Goal: Navigation & Orientation: Find specific page/section

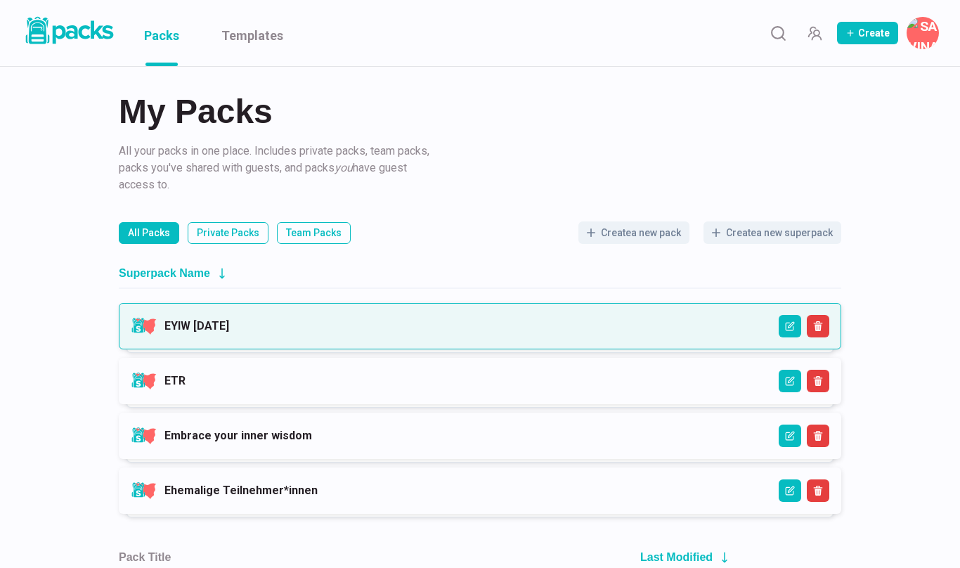
click at [229, 327] on link "EYIW [DATE]" at bounding box center [196, 325] width 65 height 13
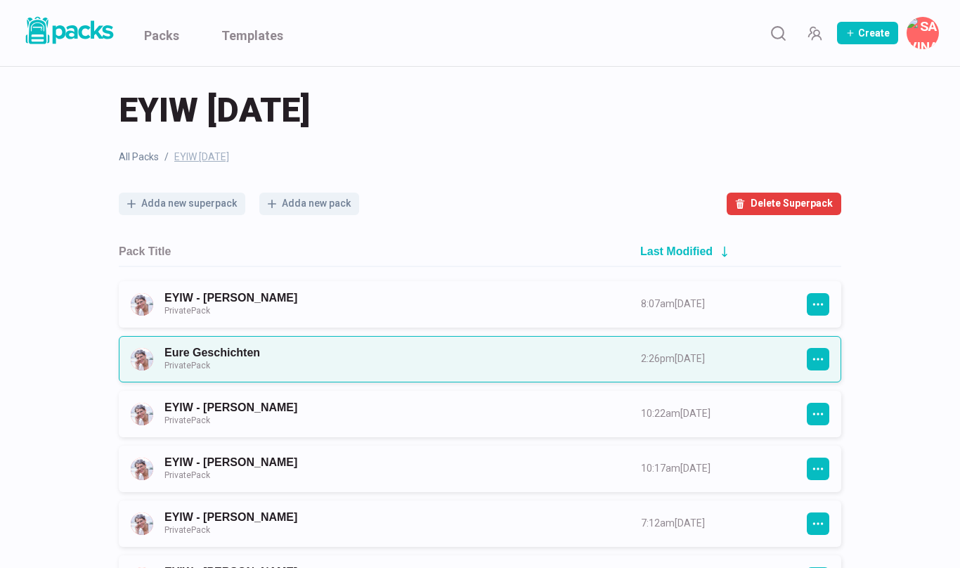
scroll to position [9, 0]
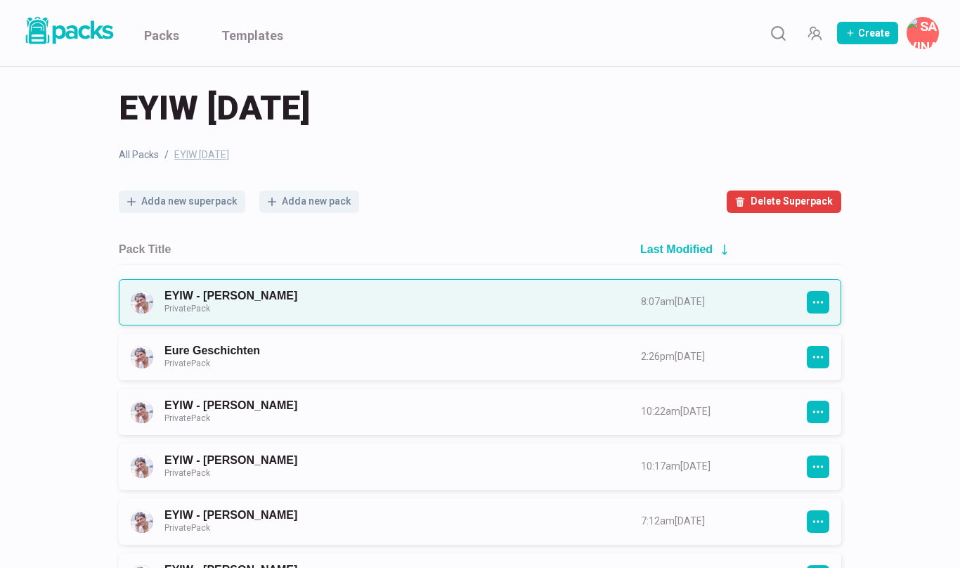
click at [465, 304] on link "EYIW - [PERSON_NAME] Private Pack" at bounding box center [389, 302] width 451 height 26
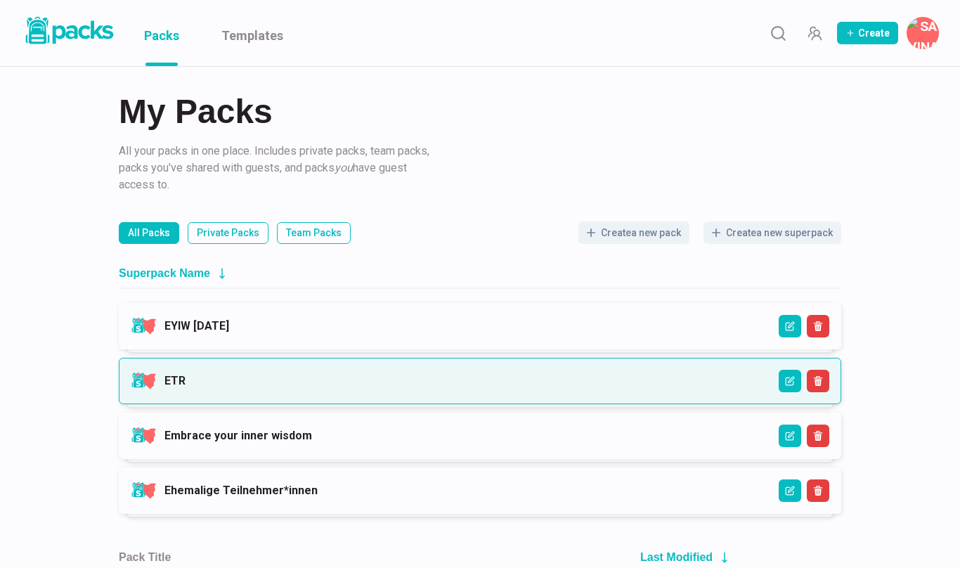
click at [186, 379] on link "ETR" at bounding box center [174, 380] width 21 height 13
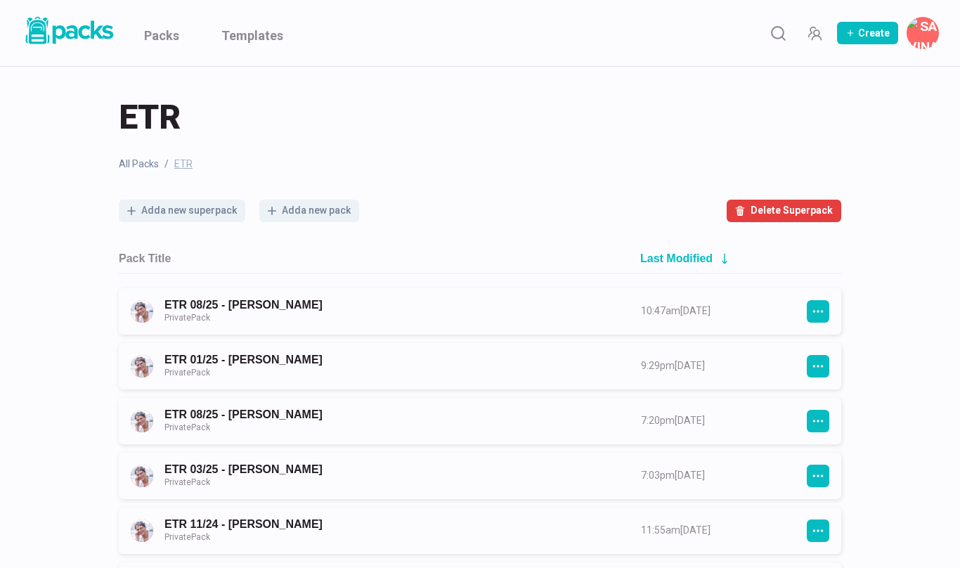
scroll to position [4, 0]
